Goal: Information Seeking & Learning: Learn about a topic

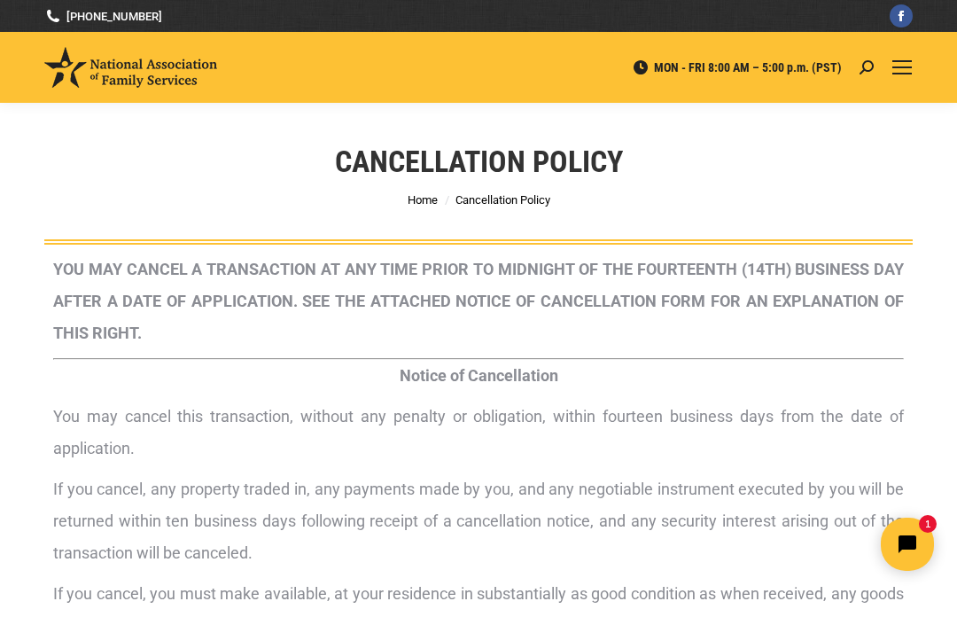
click at [678, 453] on p "You may cancel this transaction, without any penalty or obligation, within four…" at bounding box center [478, 432] width 851 height 64
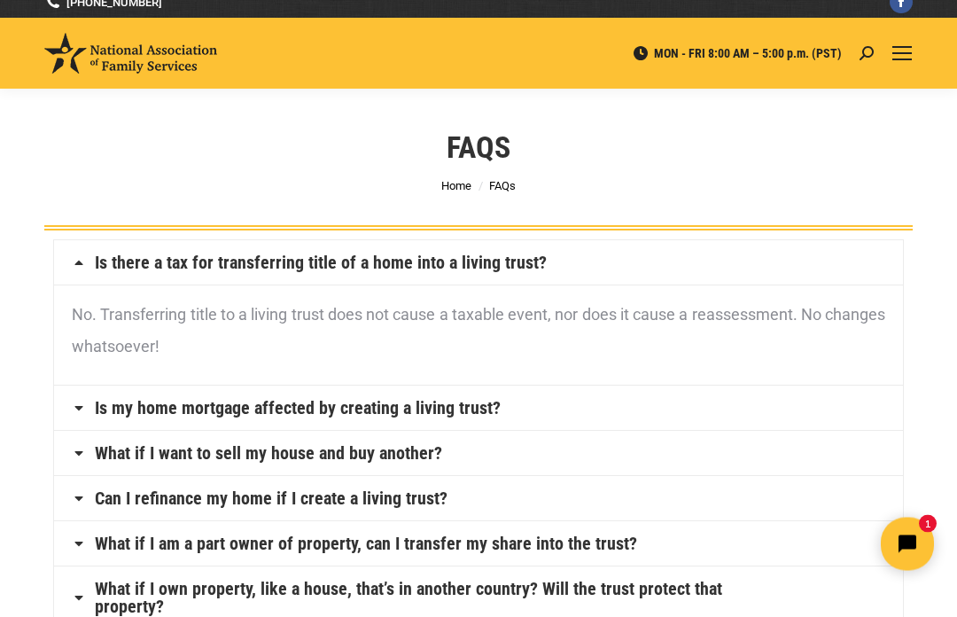
scroll to position [15, 0]
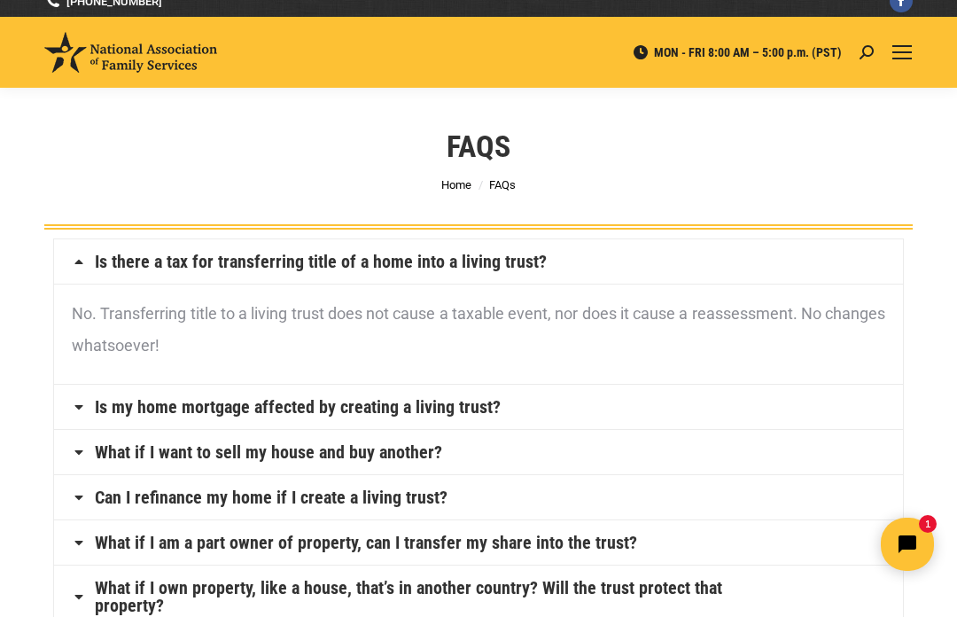
click at [479, 416] on link "Is my home mortgage affected by creating a living trust?" at bounding box center [298, 407] width 406 height 18
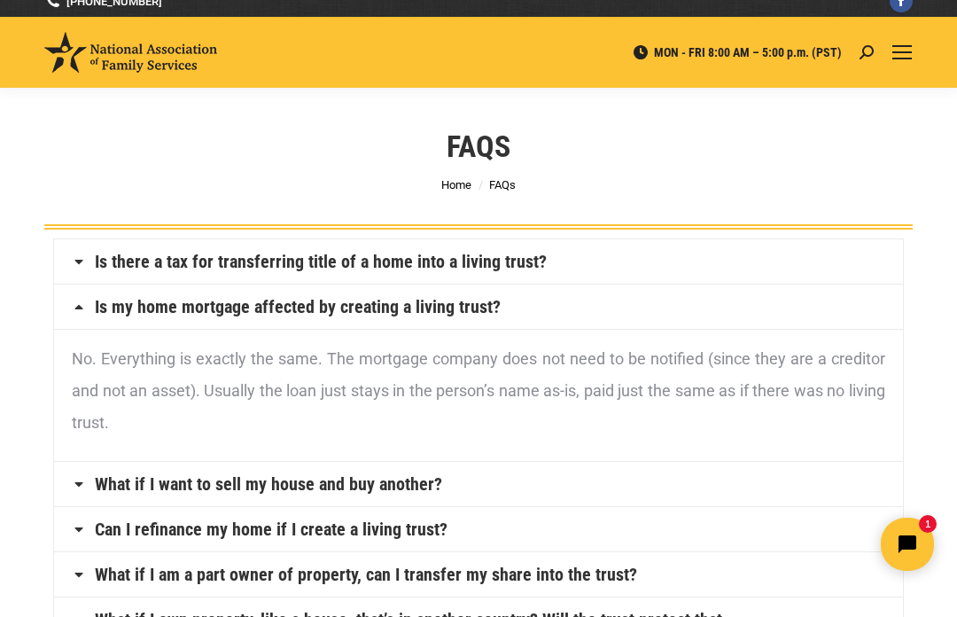
click at [436, 476] on link "What if I want to sell my house and buy another?" at bounding box center [268, 484] width 347 height 18
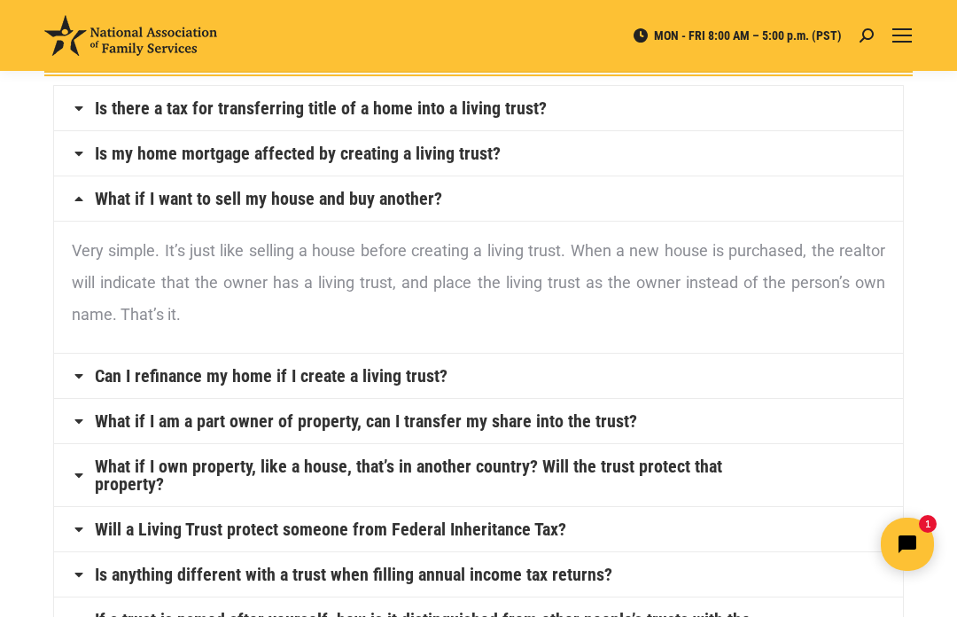
scroll to position [178, 0]
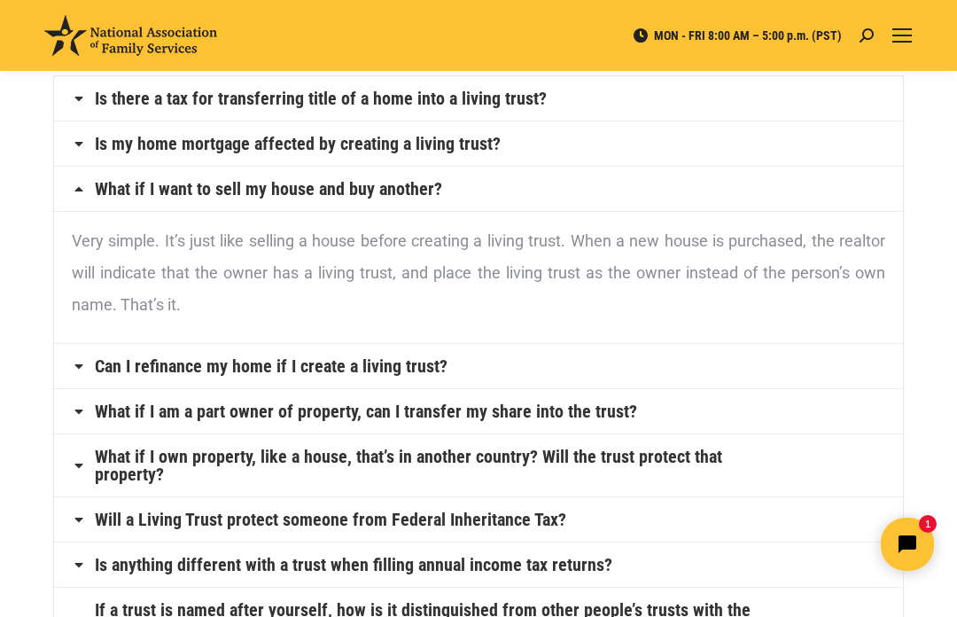
click at [442, 370] on link "Can I refinance my home if I create a living trust?" at bounding box center [271, 366] width 353 height 18
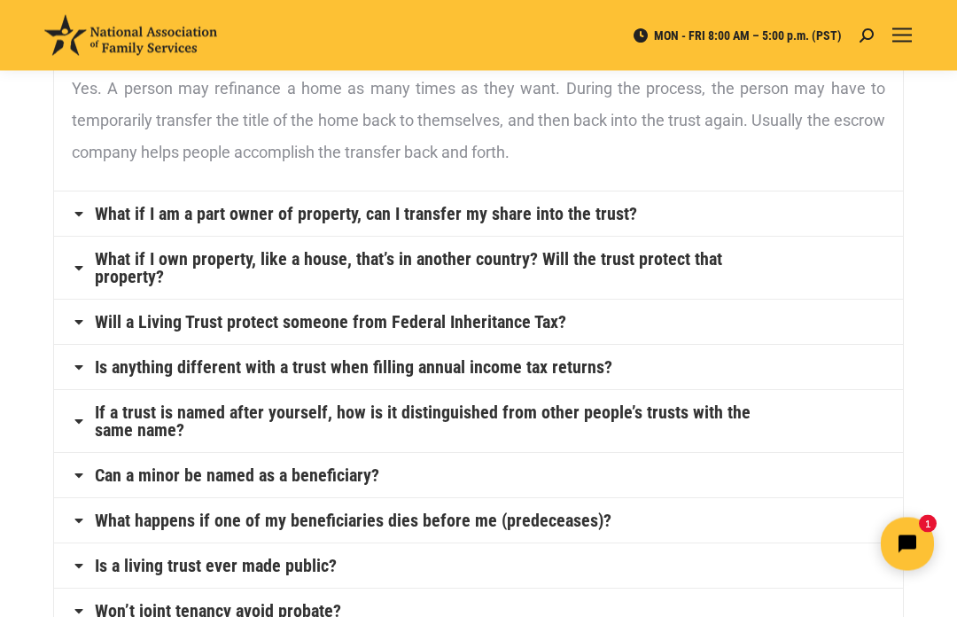
scroll to position [393, 0]
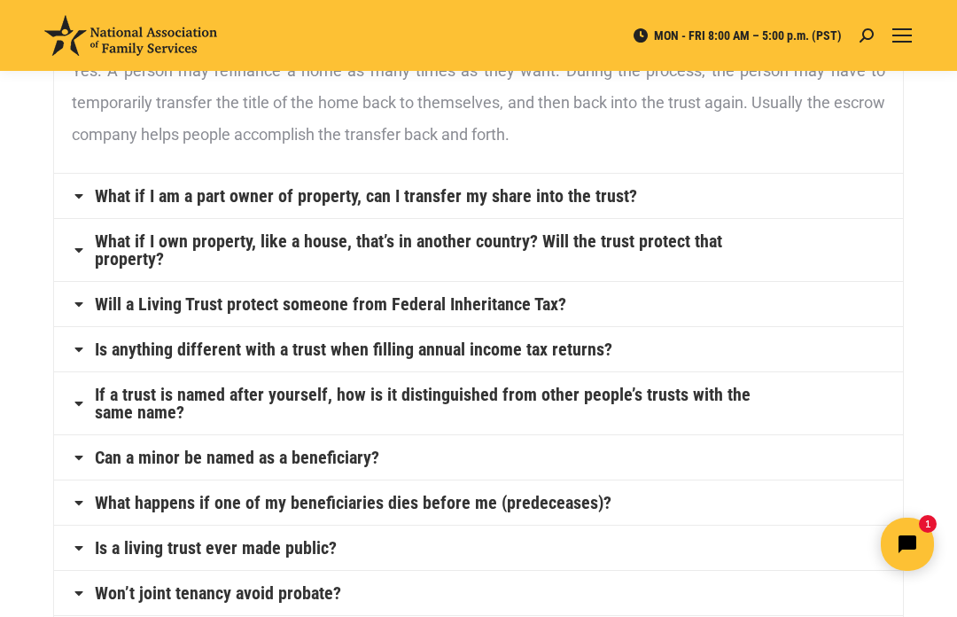
click at [140, 295] on link "Will a Living Trust protect someone from Federal Inheritance Tax?" at bounding box center [330, 304] width 471 height 18
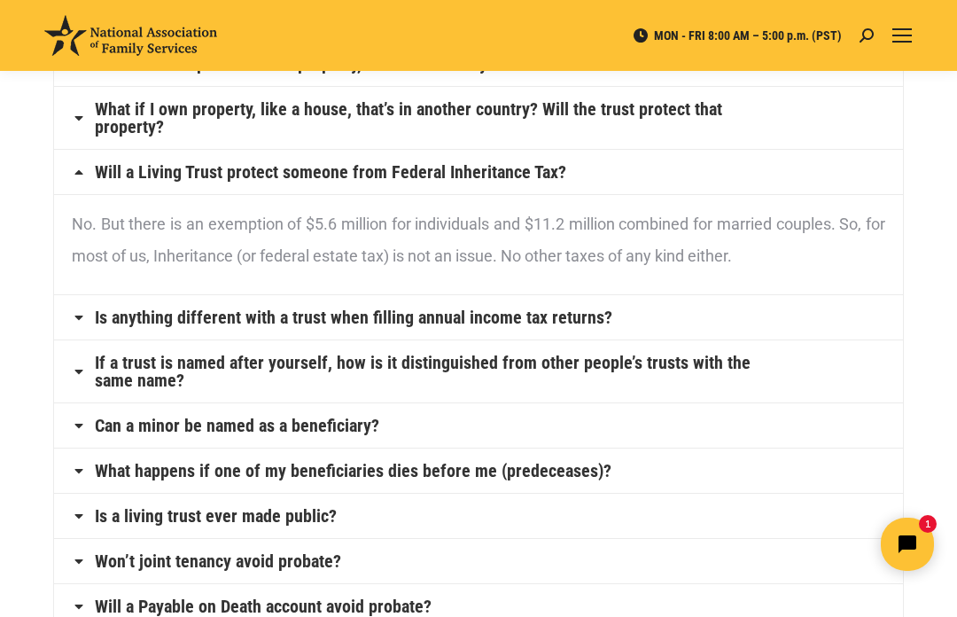
click at [401, 426] on h4 "Can a minor be named as a beneficiary?" at bounding box center [478, 425] width 849 height 44
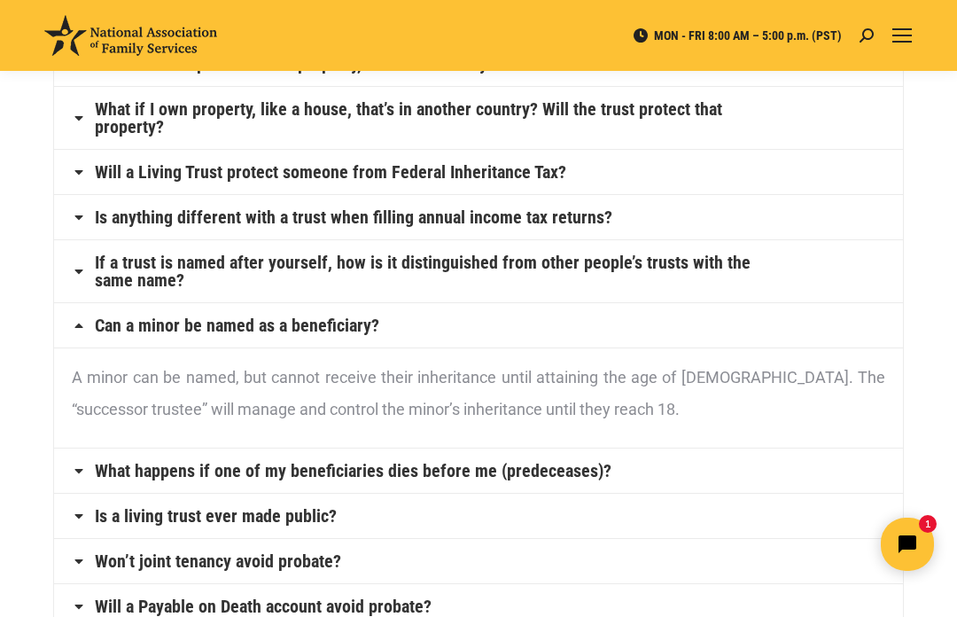
click at [613, 478] on h4 "What happens if one of my beneficiaries dies before me (predeceases)?" at bounding box center [478, 470] width 849 height 44
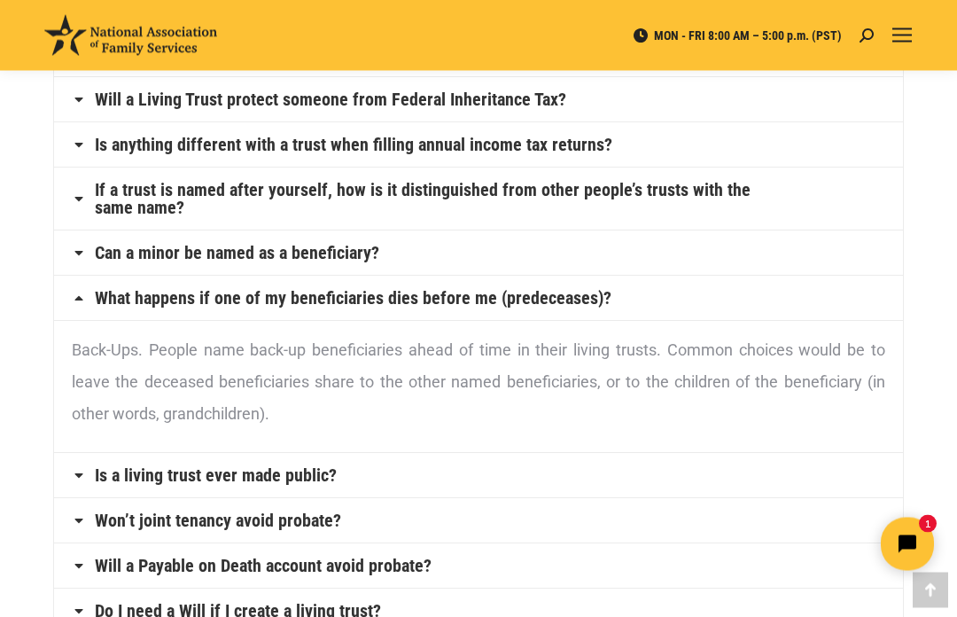
scroll to position [466, 0]
click at [612, 481] on h4 "Is a living trust ever made public?" at bounding box center [478, 475] width 849 height 44
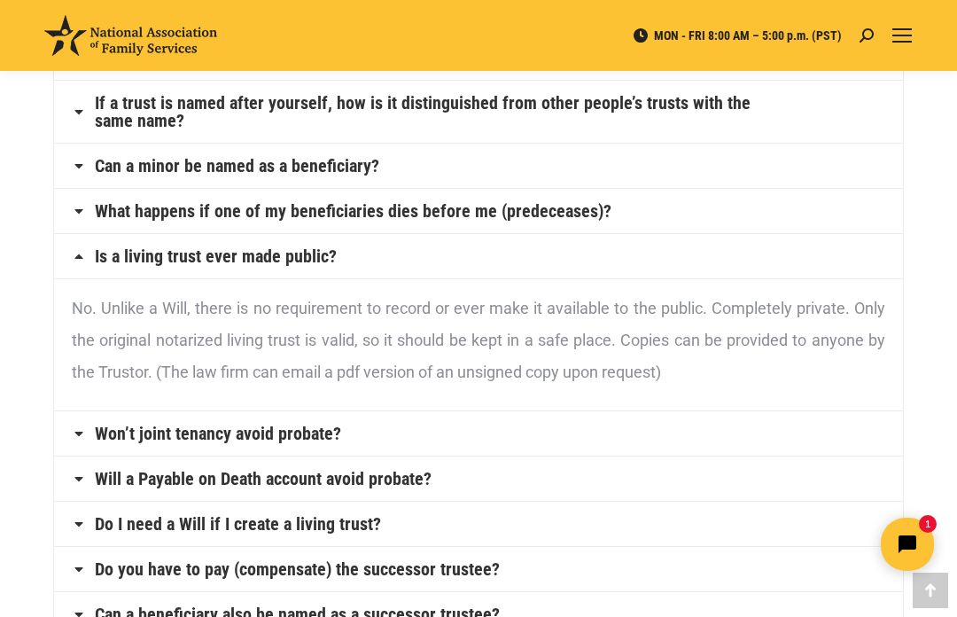
scroll to position [569, 0]
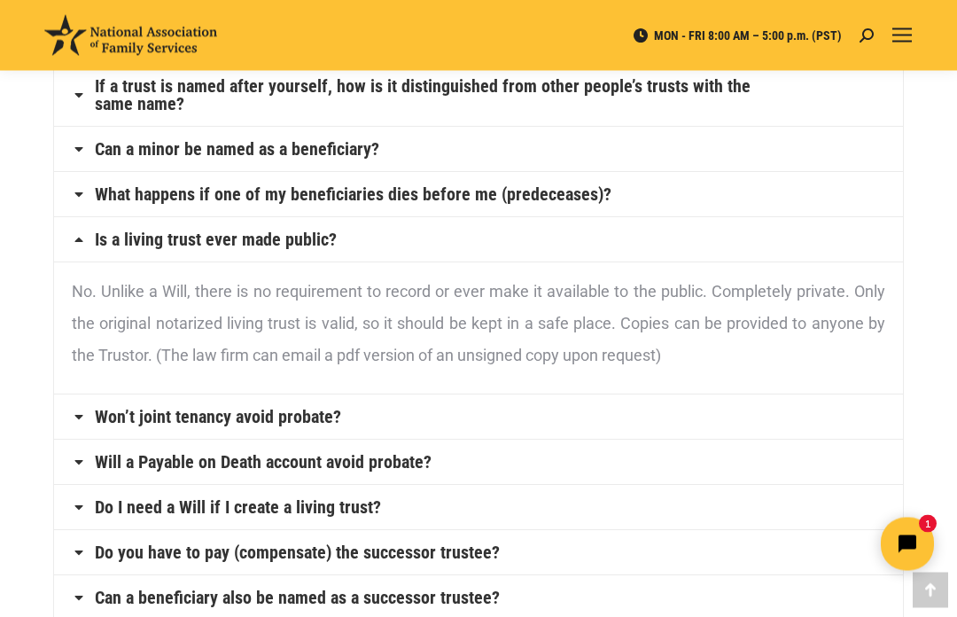
click at [608, 469] on h4 "Will a Payable on Death account avoid probate?" at bounding box center [478, 462] width 849 height 44
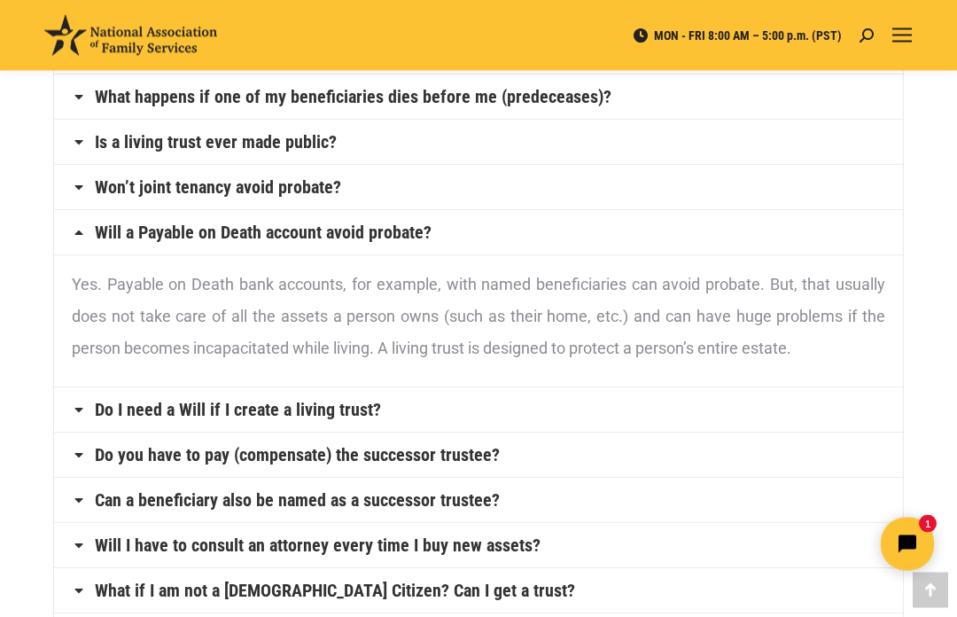
scroll to position [669, 0]
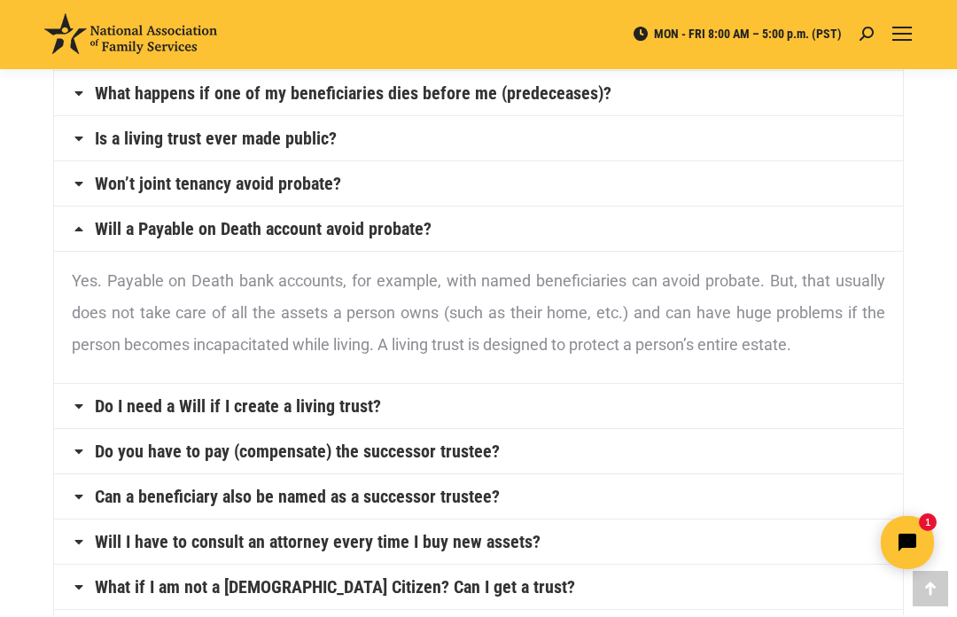
click at [452, 403] on h4 "Do I need a Will if I create a living trust?" at bounding box center [478, 407] width 849 height 44
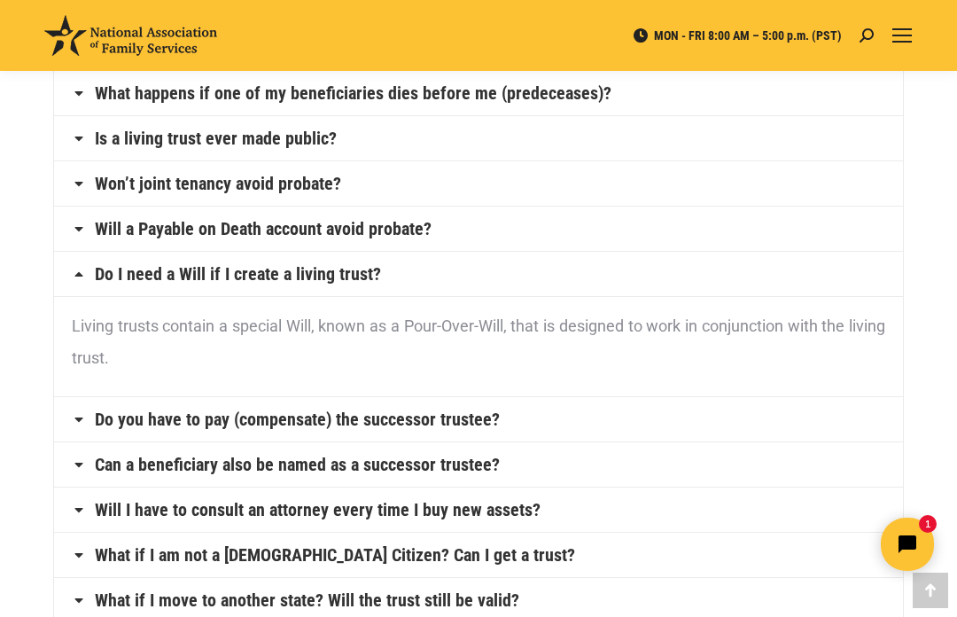
click at [542, 421] on h4 "Do you have to pay (compensate) the successor trustee?" at bounding box center [478, 419] width 849 height 44
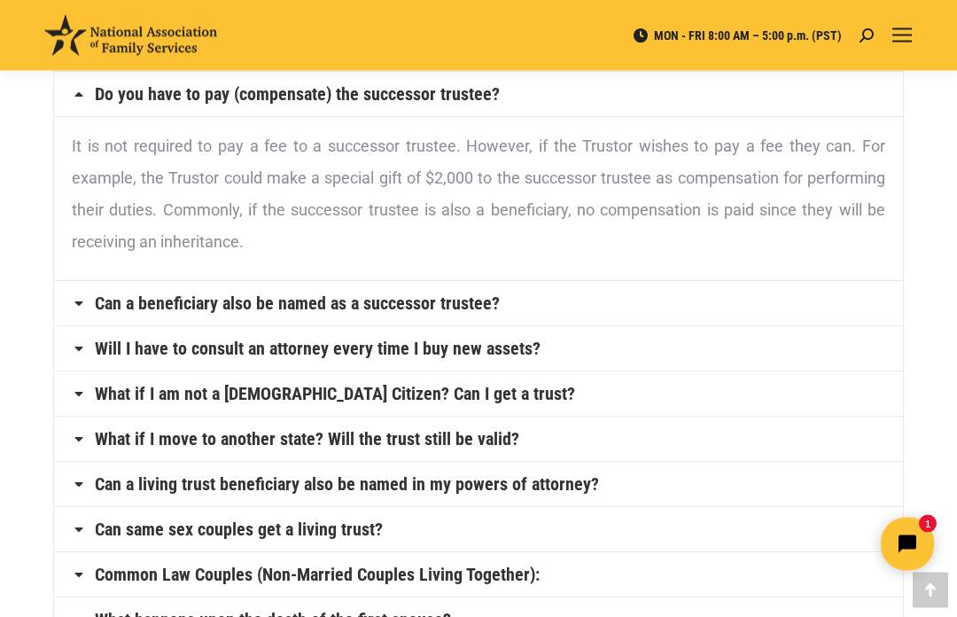
scroll to position [897, 0]
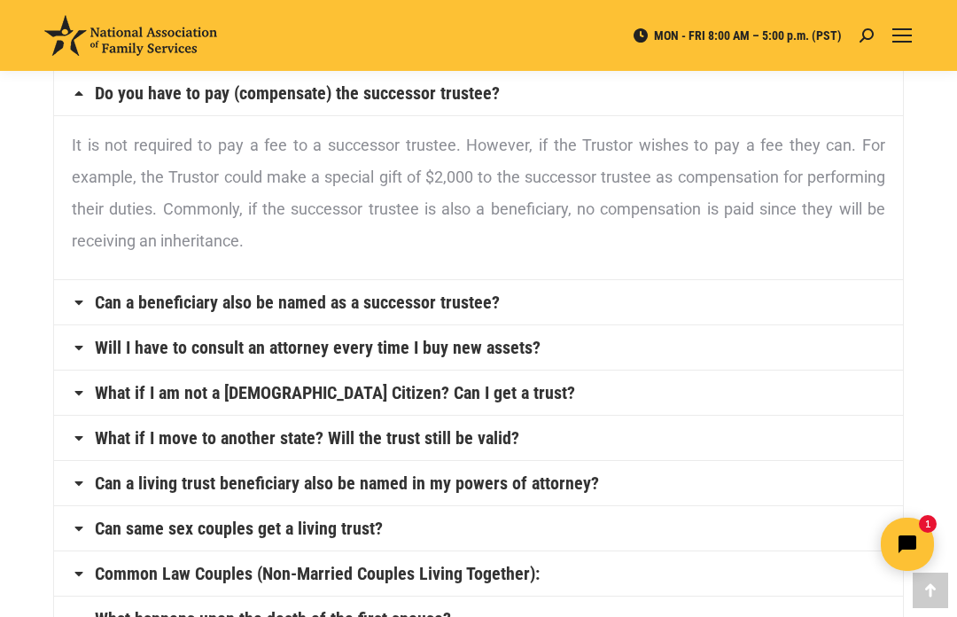
click at [573, 308] on h4 "Can a beneficiary also be named as a successor trustee?" at bounding box center [478, 302] width 849 height 44
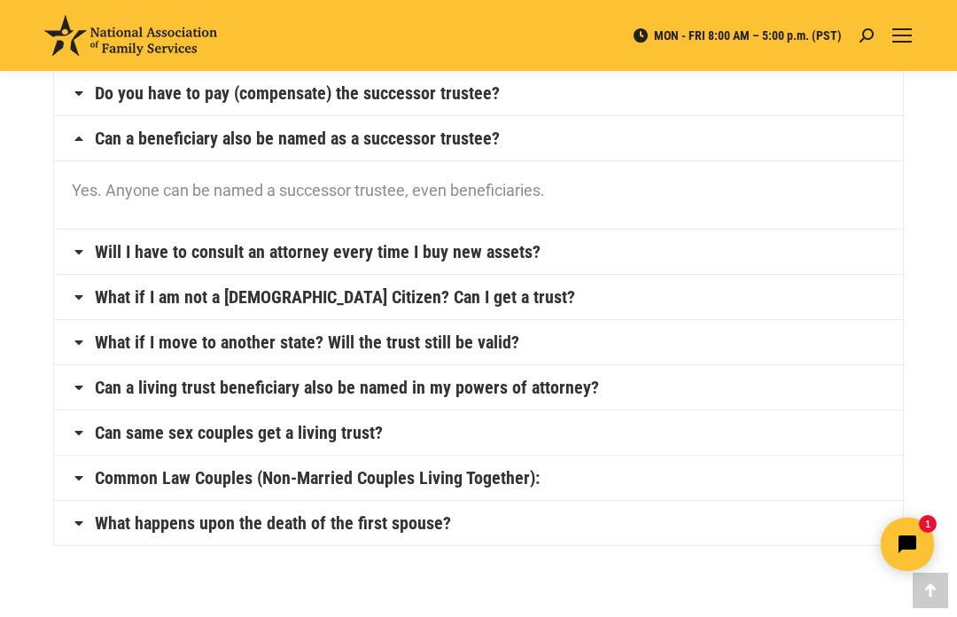
click at [569, 253] on h4 "Will I have to consult an attorney every time I buy new assets?" at bounding box center [478, 251] width 849 height 44
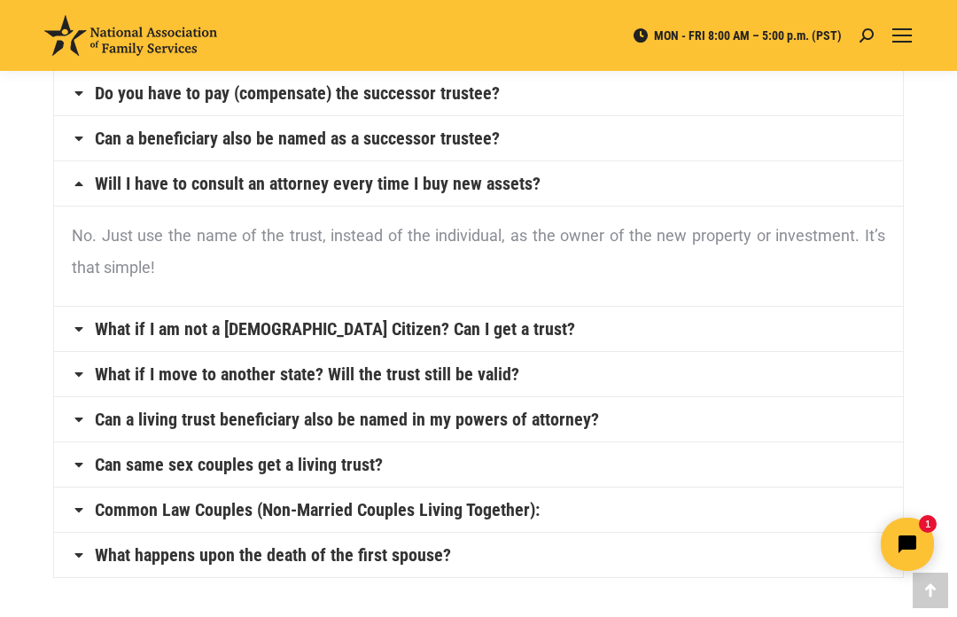
click at [512, 330] on h4 "What if I am not a U.S. Citizen? Can I get a trust?" at bounding box center [478, 329] width 849 height 44
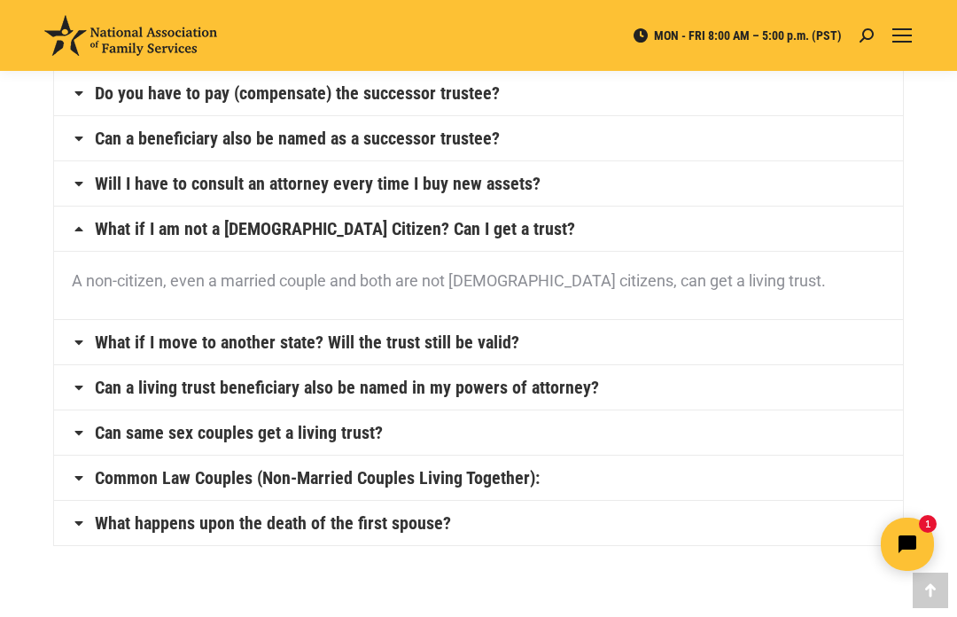
click at [641, 374] on h4 "Can a living trust beneficiary also be named in my powers of attorney?" at bounding box center [478, 387] width 849 height 44
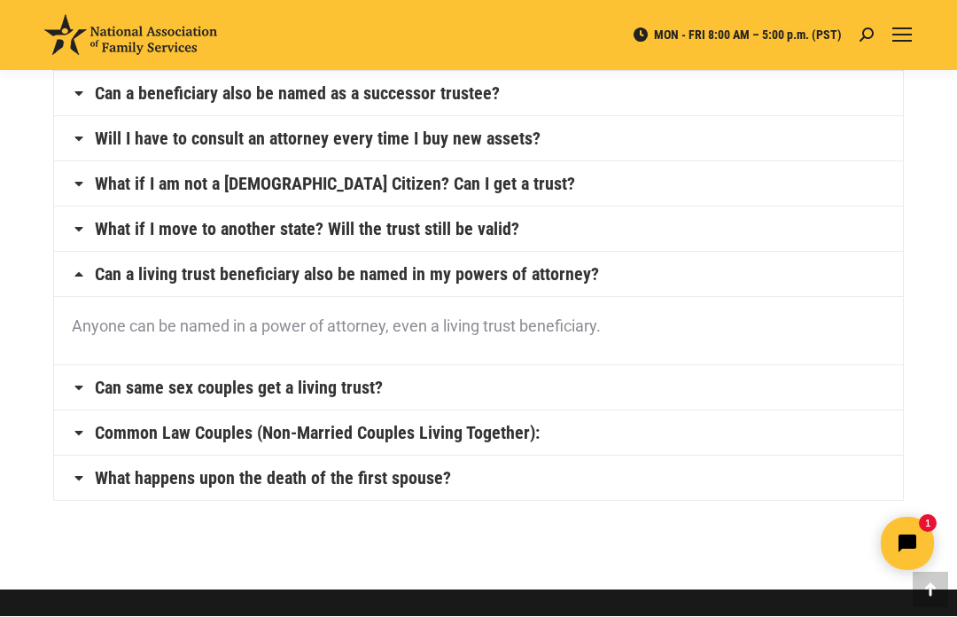
click at [598, 493] on h4 "What happens upon the death of the first spouse?" at bounding box center [478, 478] width 849 height 44
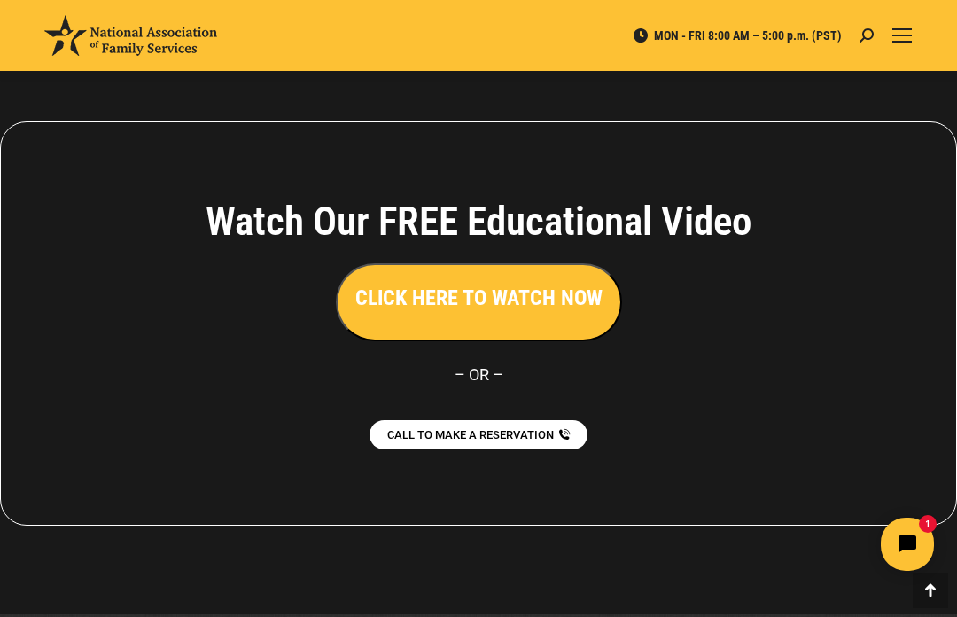
scroll to position [1555, 0]
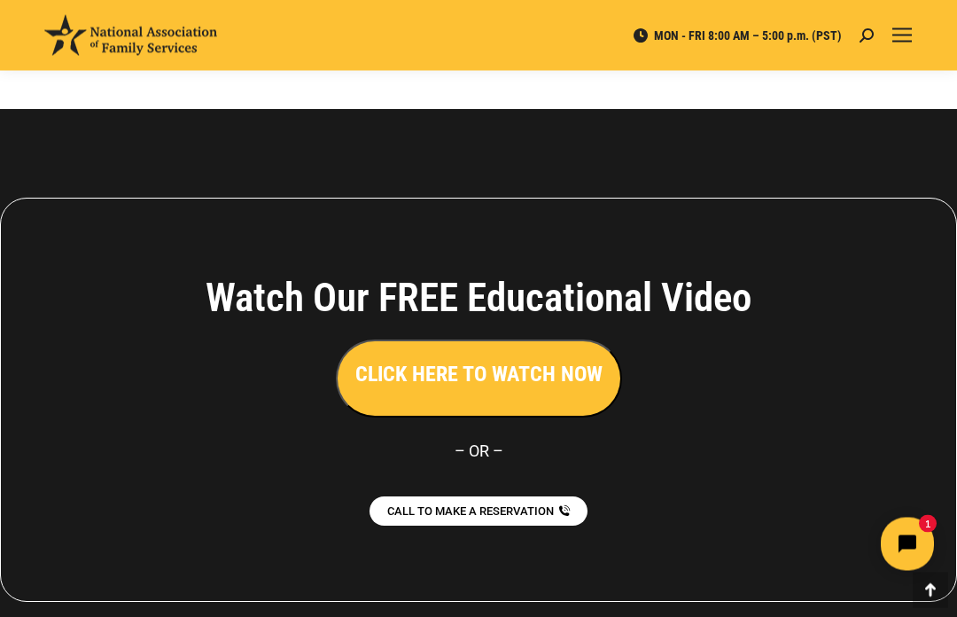
click at [566, 390] on h3 "CLICK HERE TO WATCH NOW" at bounding box center [478, 375] width 247 height 30
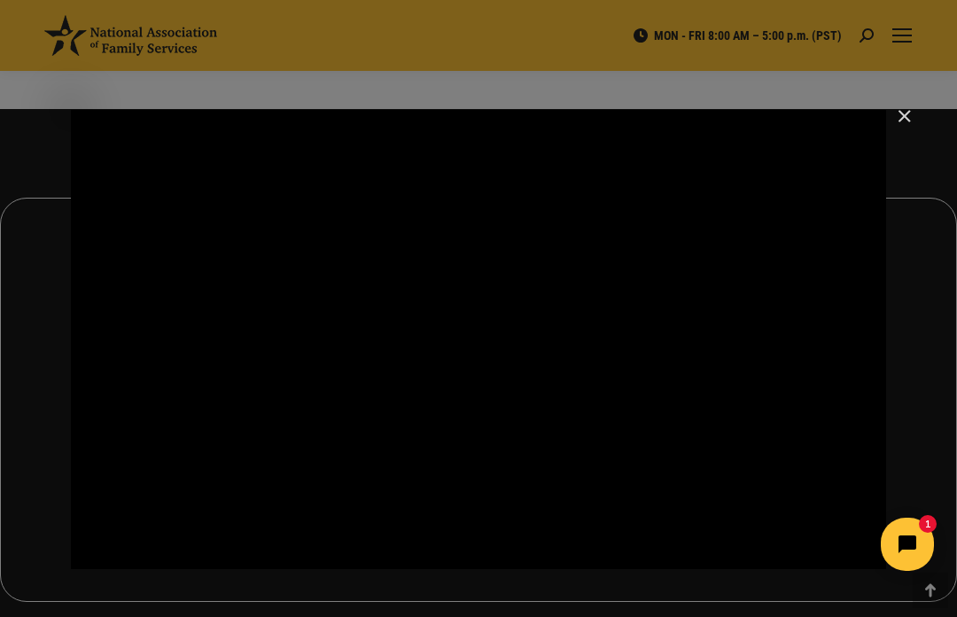
click at [792, 492] on div "Main Video - Full Webinar (Emma) Landon V1.4" at bounding box center [478, 339] width 815 height 459
click at [836, 432] on div "Main Video - Full Webinar (Emma) Landon V1.4" at bounding box center [478, 339] width 815 height 459
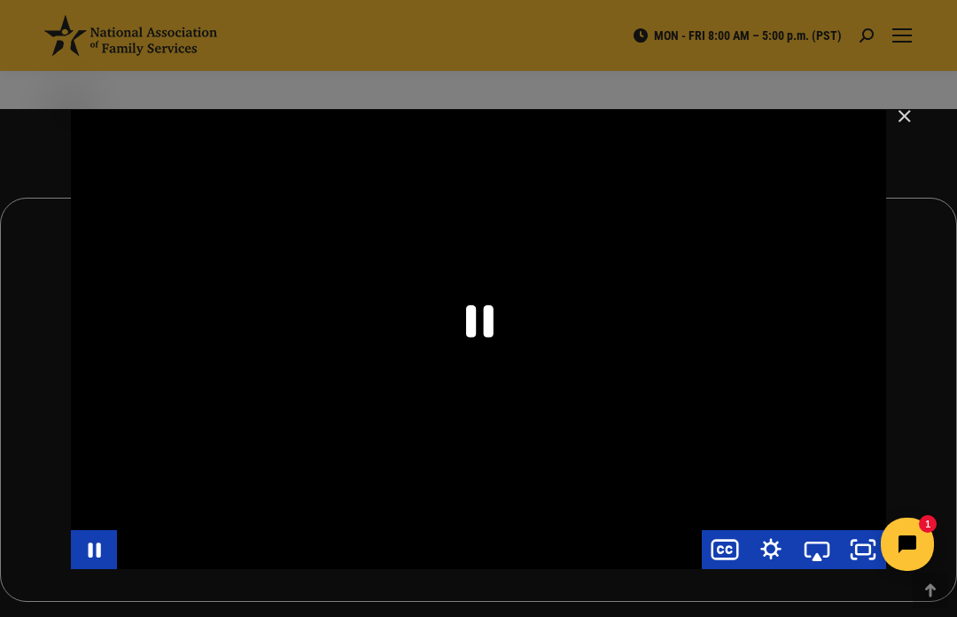
click at [836, 424] on div "Main Video - Full Webinar (Emma) Landon V1.4" at bounding box center [478, 339] width 815 height 459
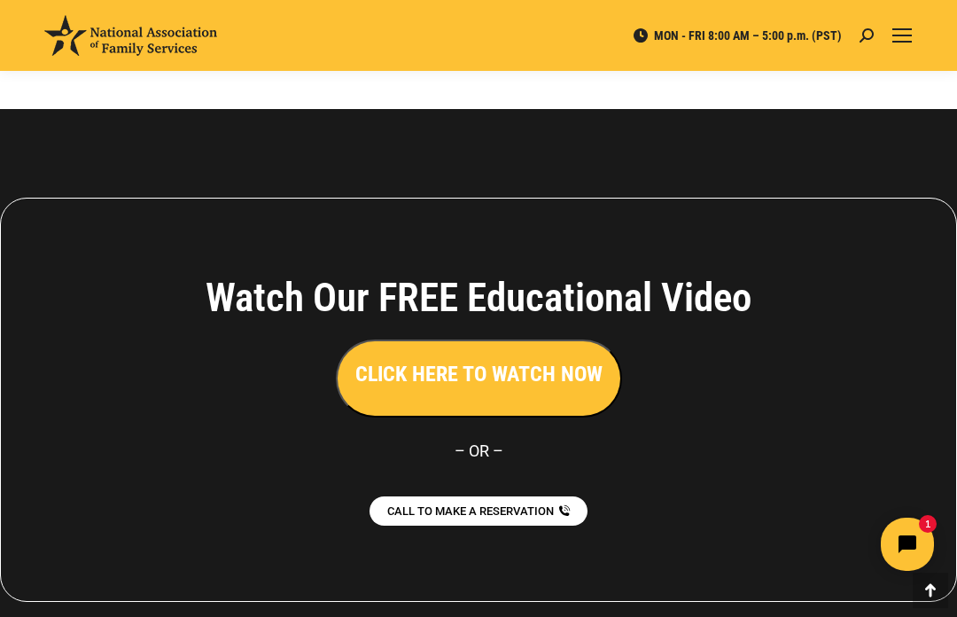
click at [921, 608] on link "Go to Top" at bounding box center [930, 589] width 35 height 35
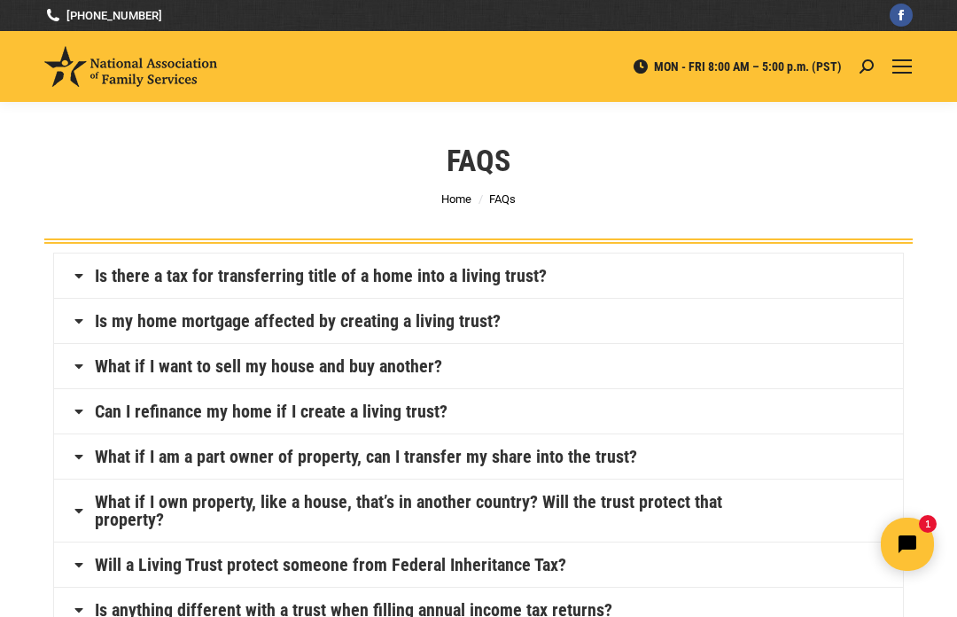
scroll to position [0, 0]
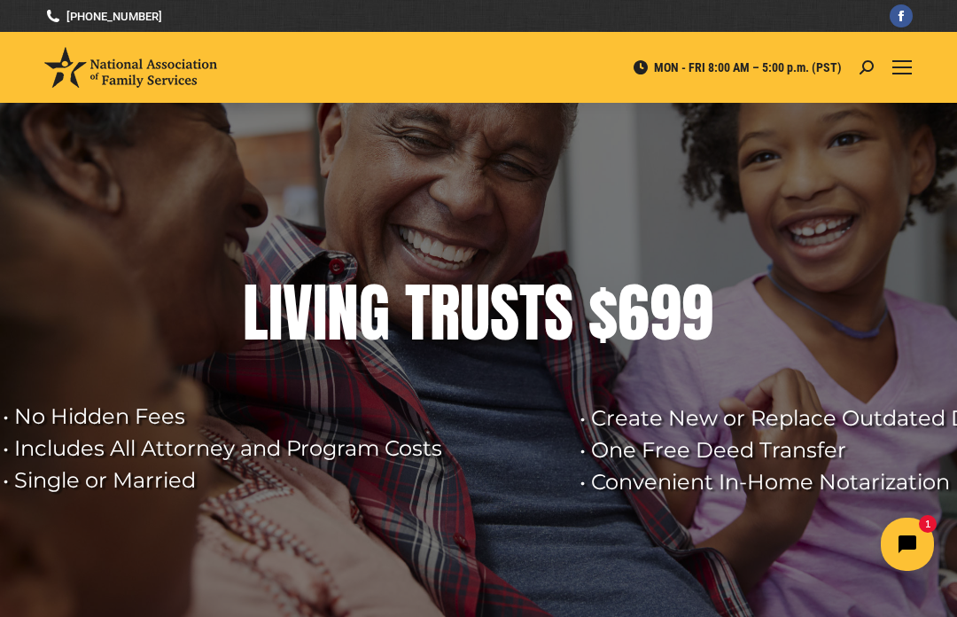
click at [901, 66] on span "Mobile menu icon" at bounding box center [901, 67] width 19 height 2
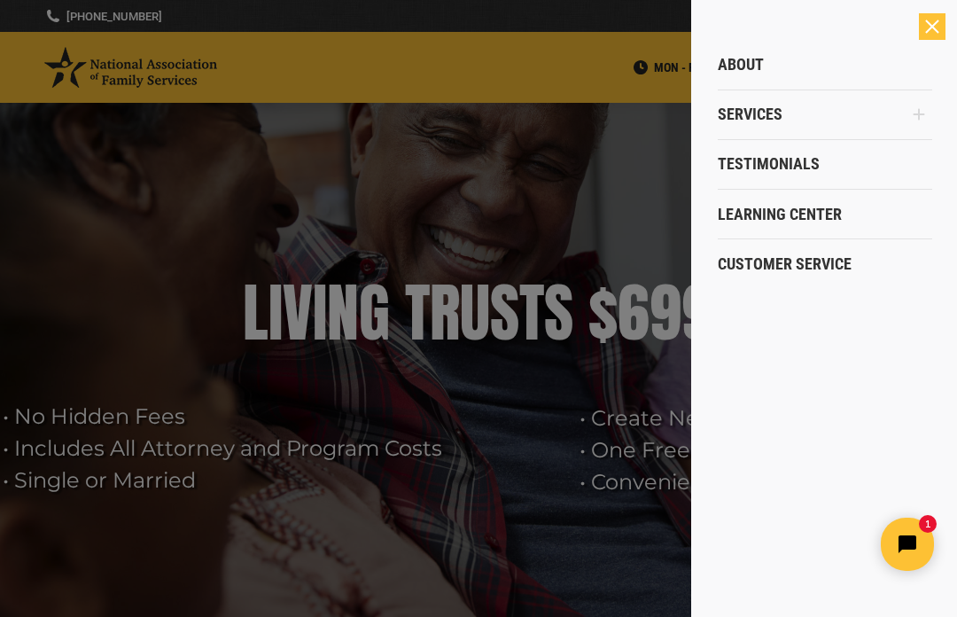
click at [786, 269] on span "Customer Service" at bounding box center [785, 263] width 134 height 19
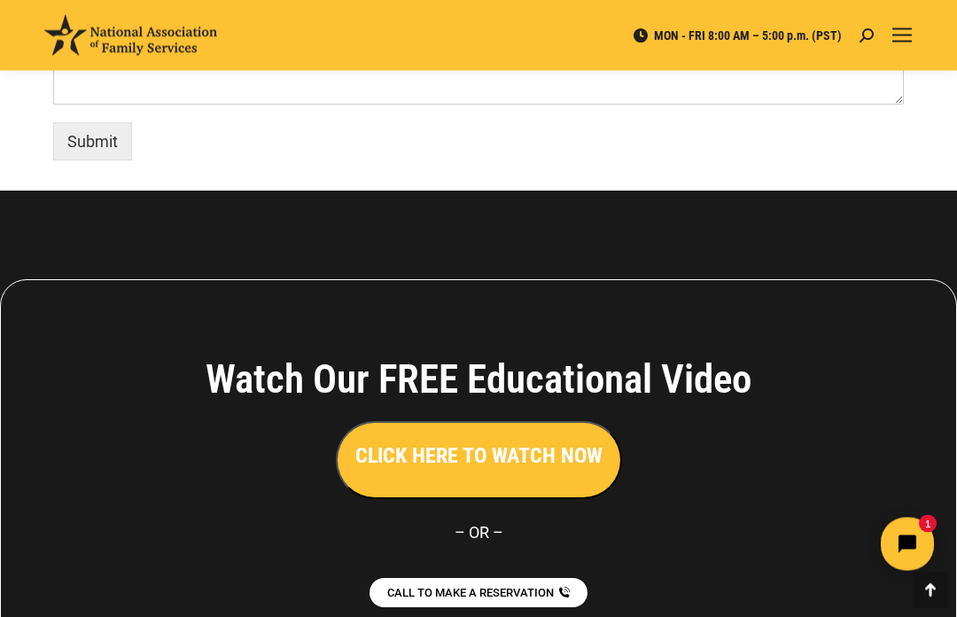
scroll to position [1536, 0]
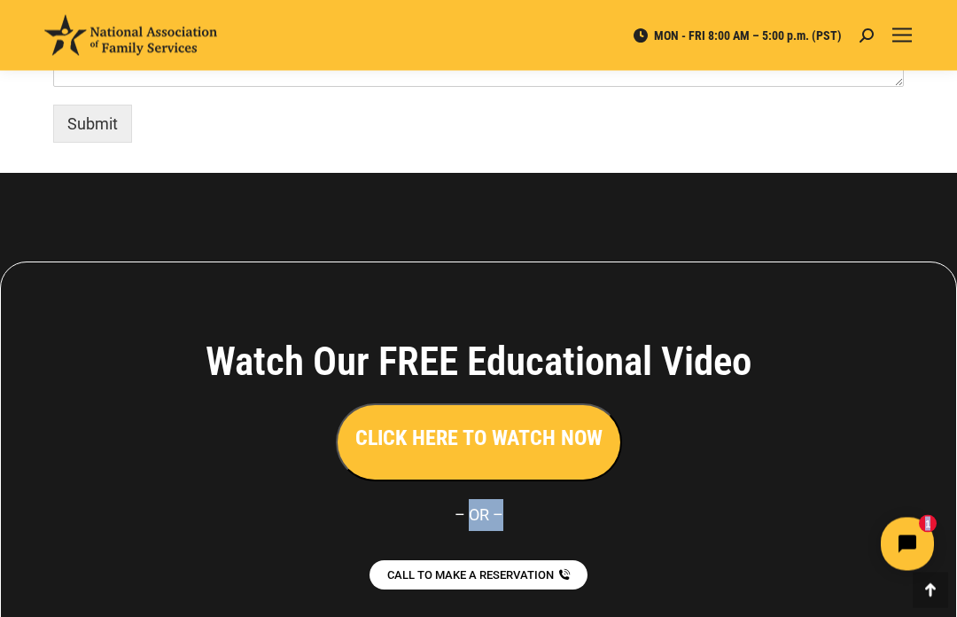
click at [897, 129] on div "Submit" at bounding box center [478, 120] width 851 height 47
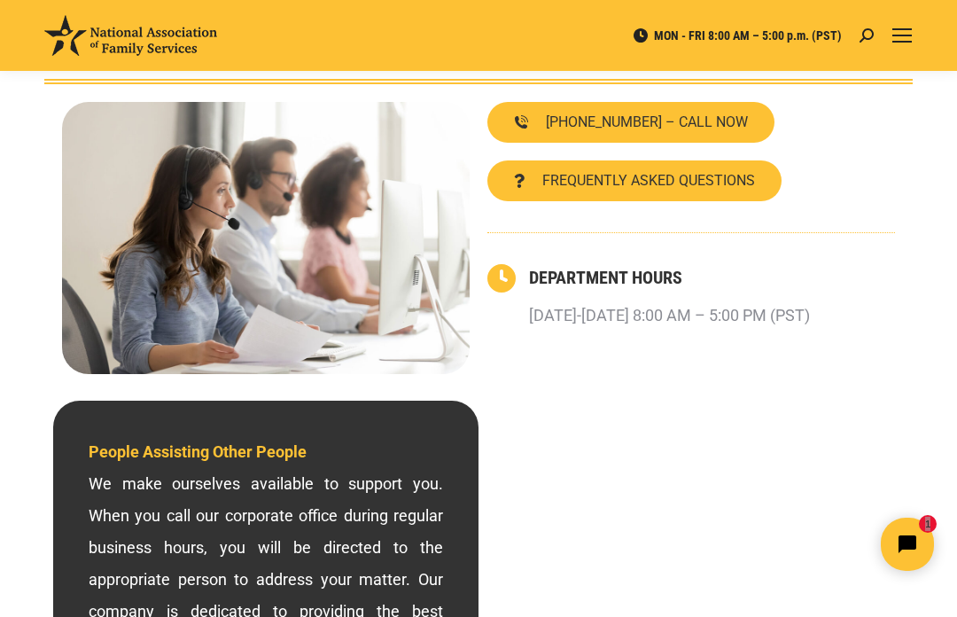
scroll to position [0, 0]
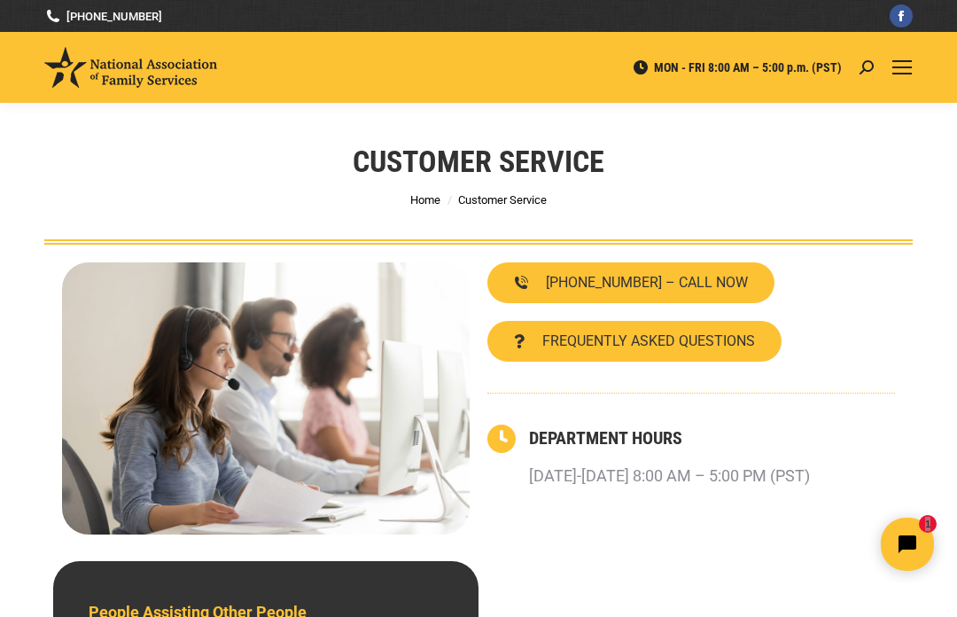
click at [894, 65] on div "Mobile menu icon" at bounding box center [901, 67] width 19 height 14
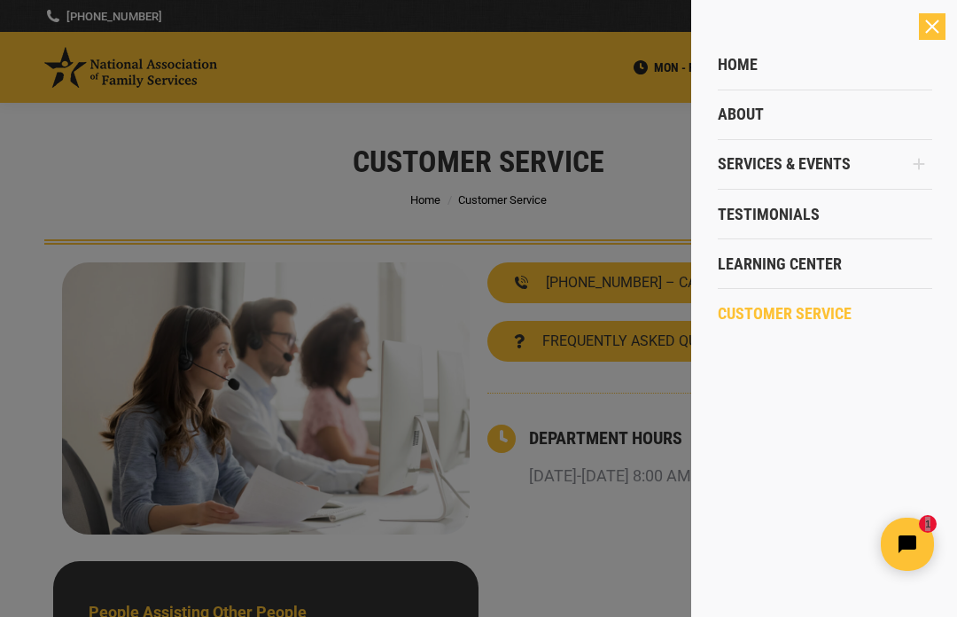
click at [812, 120] on link "About" at bounding box center [825, 114] width 214 height 50
